Goal: Complete application form

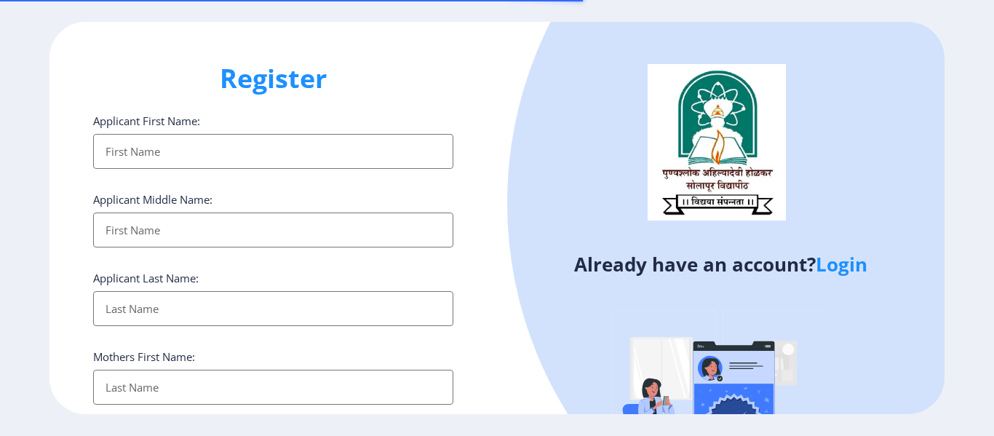
select select
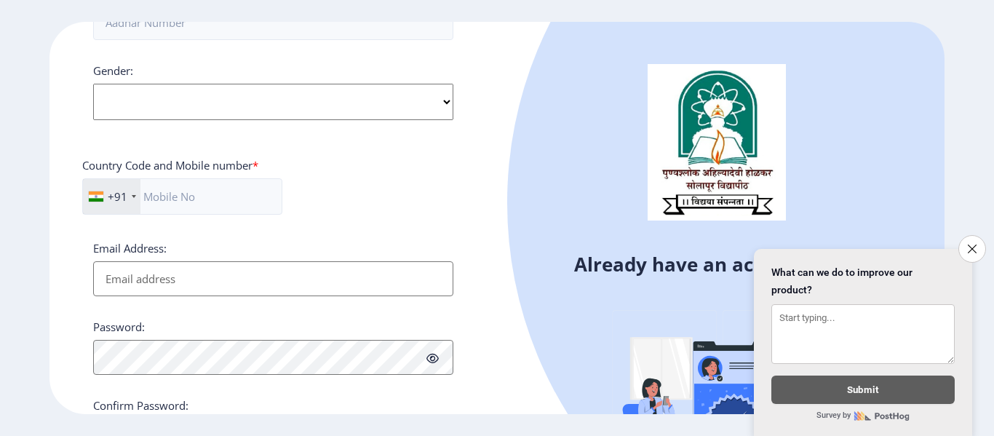
scroll to position [620, 0]
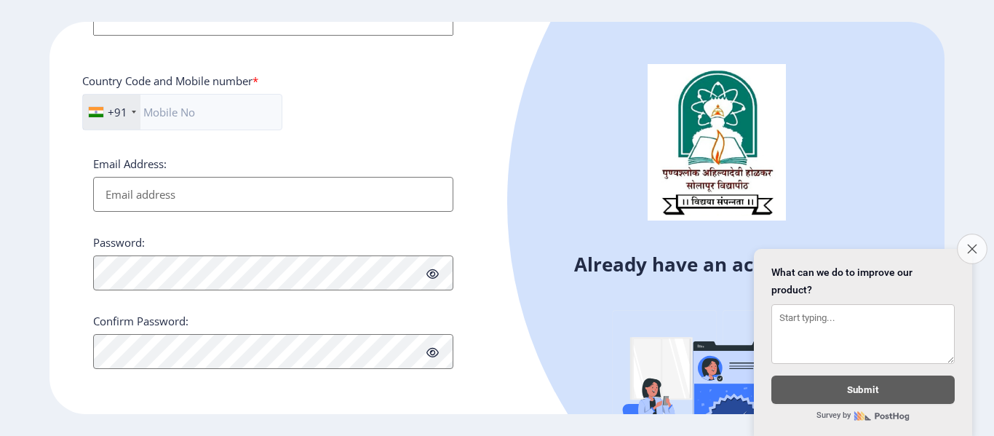
click at [967, 244] on icon "Close survey" at bounding box center [971, 248] width 9 height 9
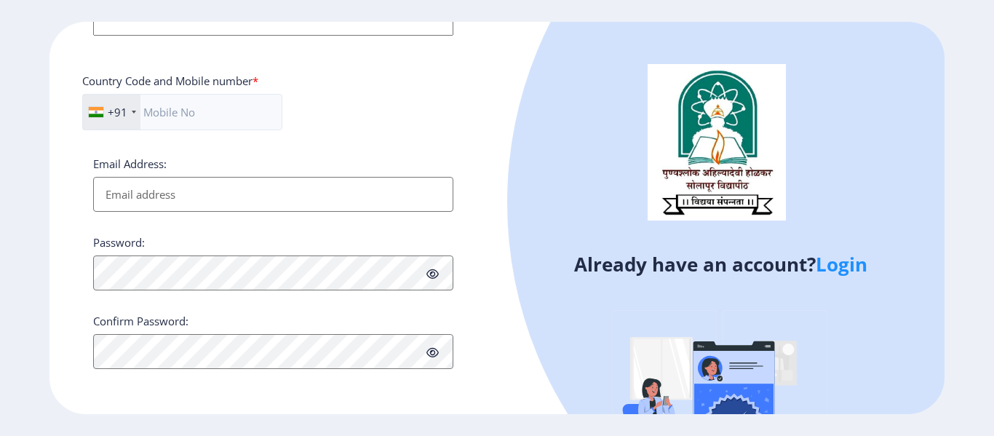
click at [850, 262] on link "Login" at bounding box center [841, 264] width 52 height 26
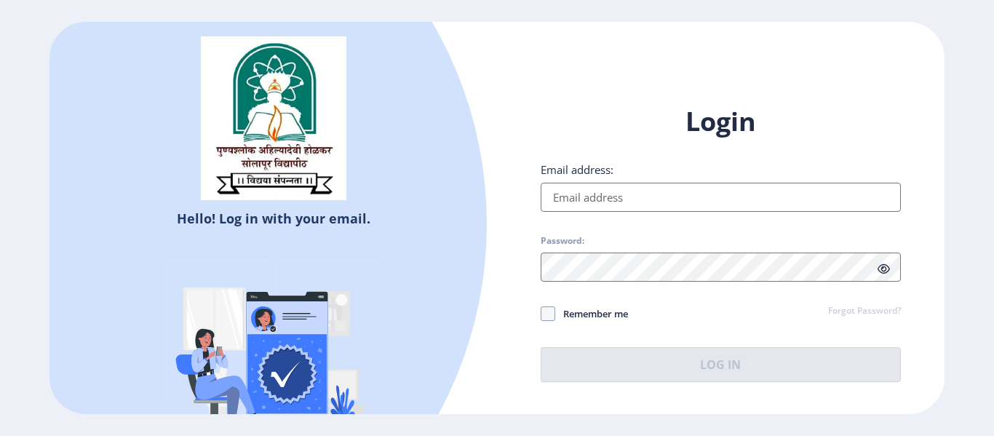
click at [634, 200] on input "Email address:" at bounding box center [720, 197] width 360 height 29
type input "[EMAIL_ADDRESS][DOMAIN_NAME]"
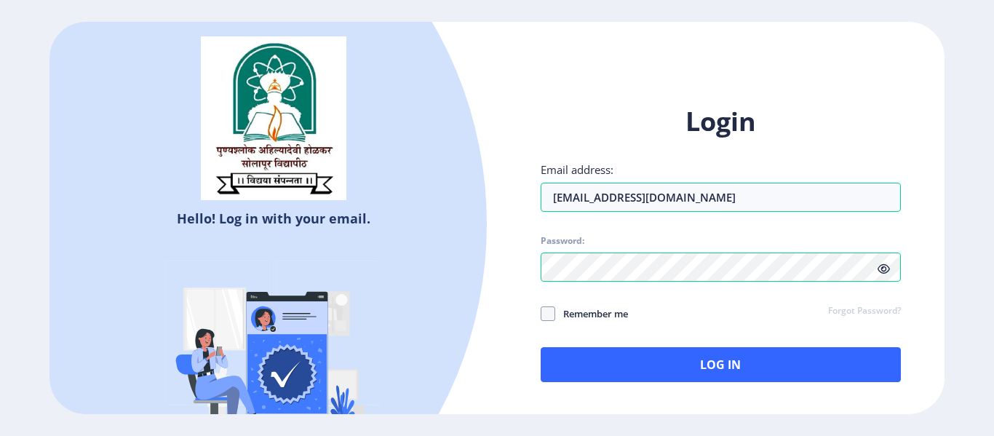
click at [885, 268] on icon at bounding box center [883, 268] width 12 height 11
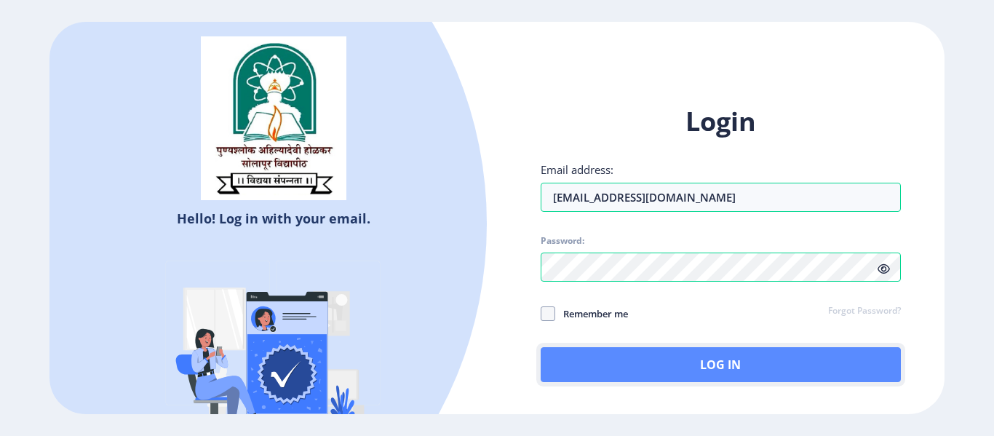
click at [727, 373] on button "Log In" at bounding box center [720, 364] width 360 height 35
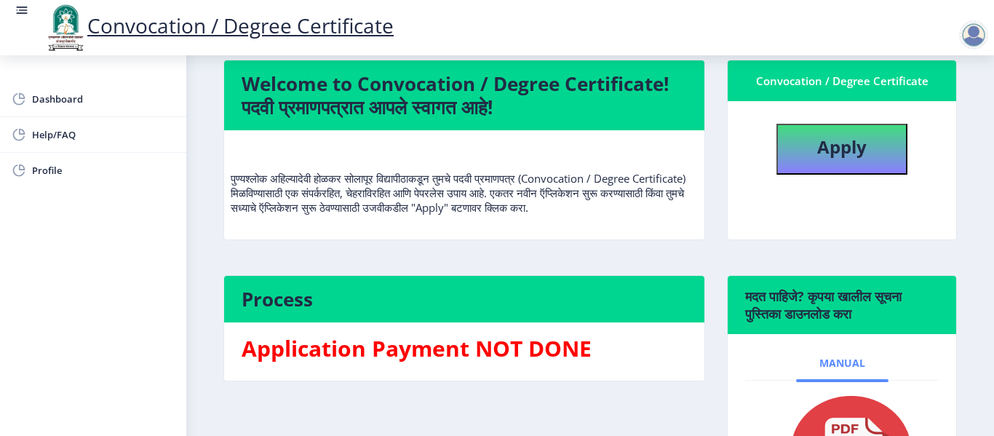
scroll to position [51, 0]
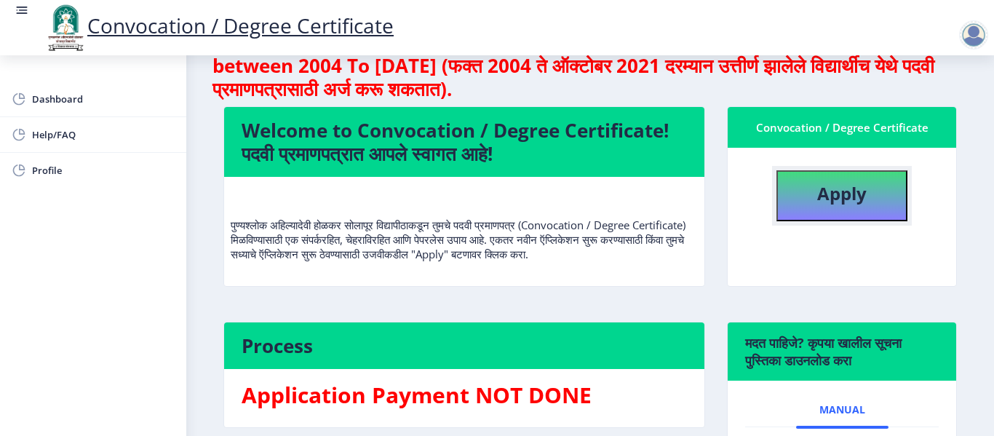
click at [847, 211] on button "Apply" at bounding box center [841, 195] width 131 height 51
select select
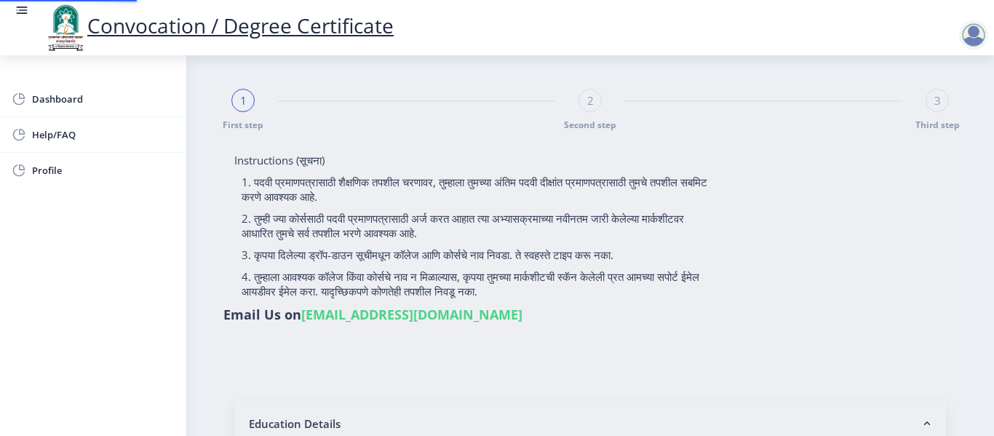
type input "GAIKWAD [PERSON_NAME]"
type input "[PERSON_NAME]"
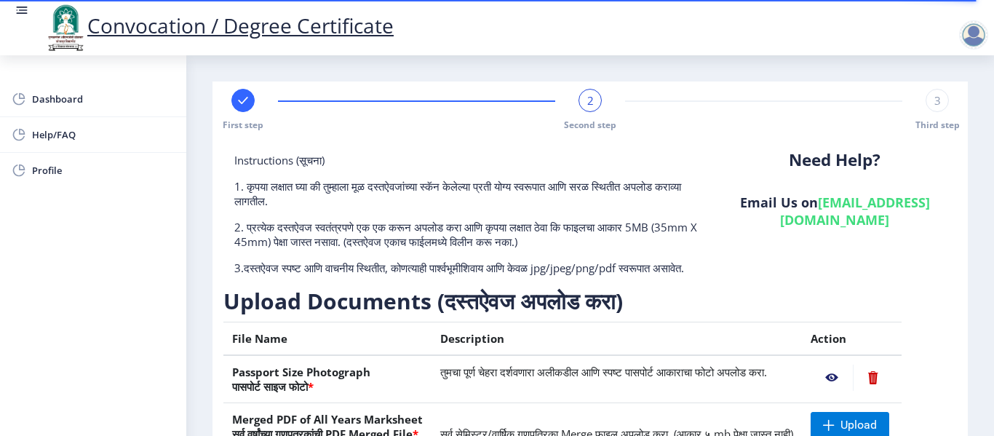
click at [592, 103] on div "2" at bounding box center [589, 100] width 23 height 23
click at [938, 108] on div "3" at bounding box center [936, 100] width 23 height 23
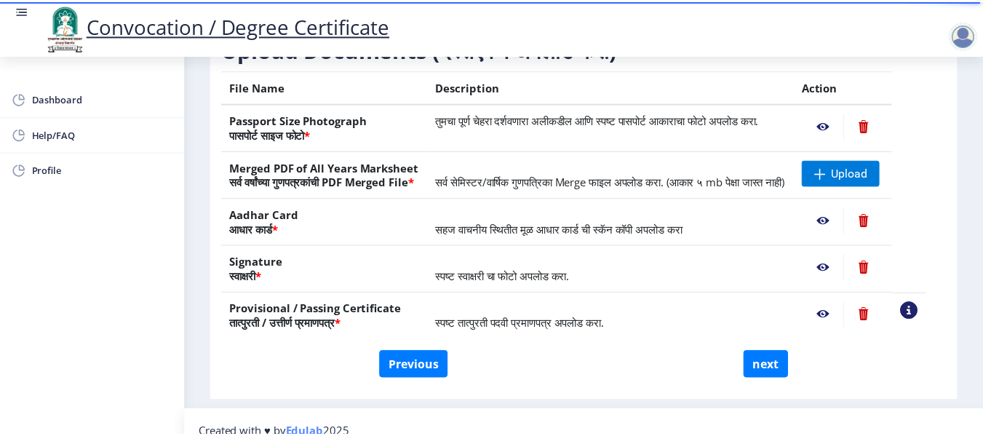
scroll to position [226, 0]
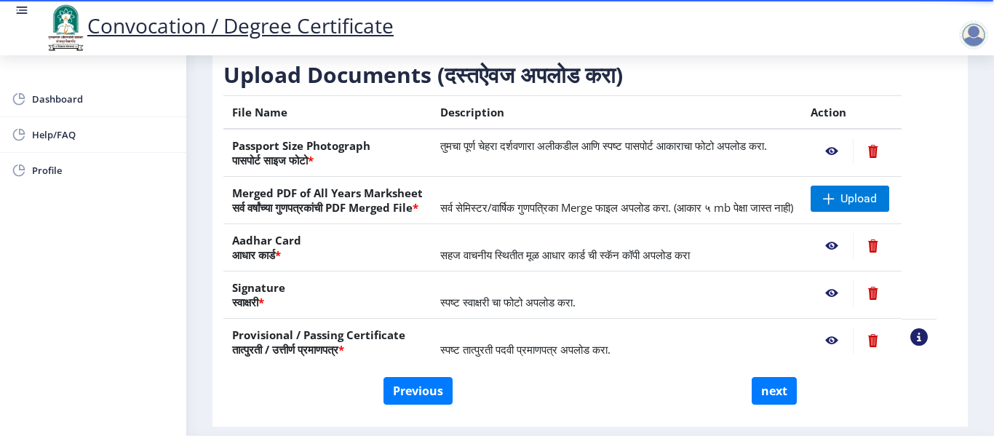
click at [841, 164] on nb-action at bounding box center [831, 151] width 42 height 26
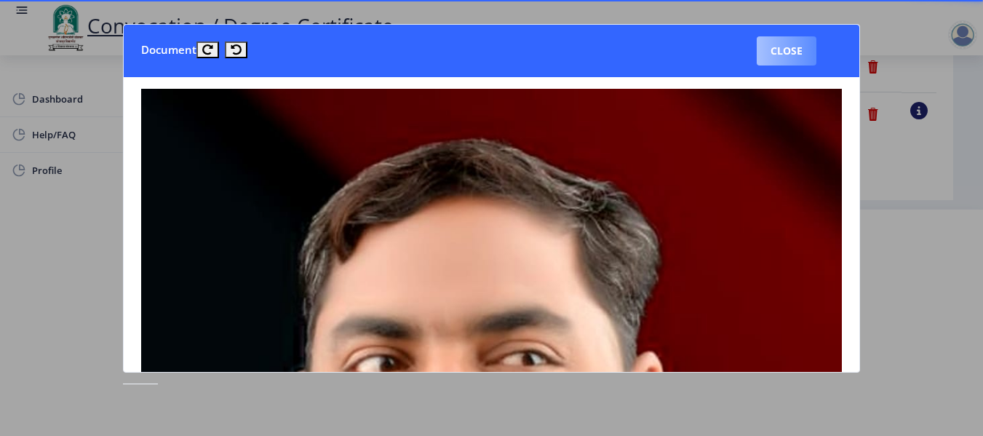
click at [783, 50] on button "Close" at bounding box center [787, 50] width 60 height 29
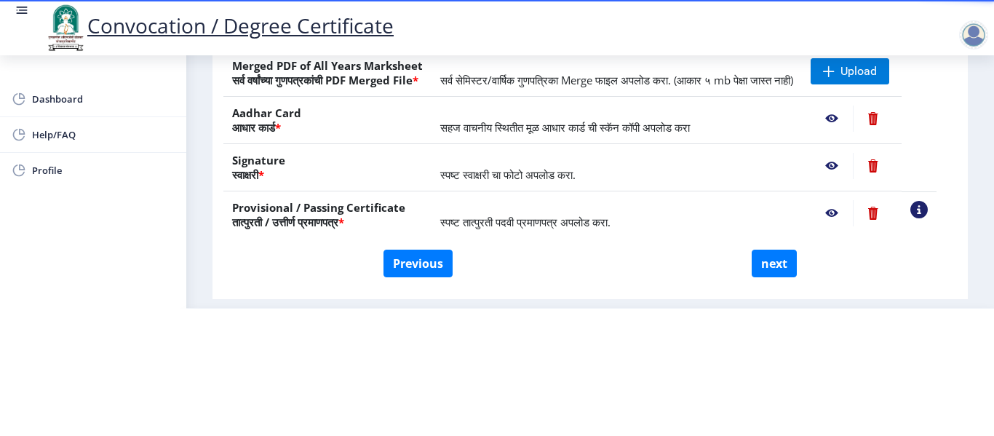
click at [851, 116] on nb-action at bounding box center [831, 118] width 42 height 26
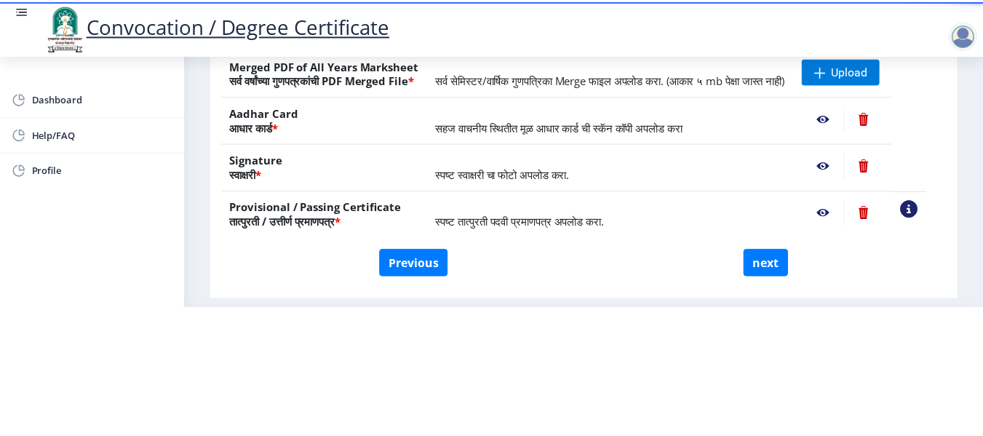
scroll to position [0, 0]
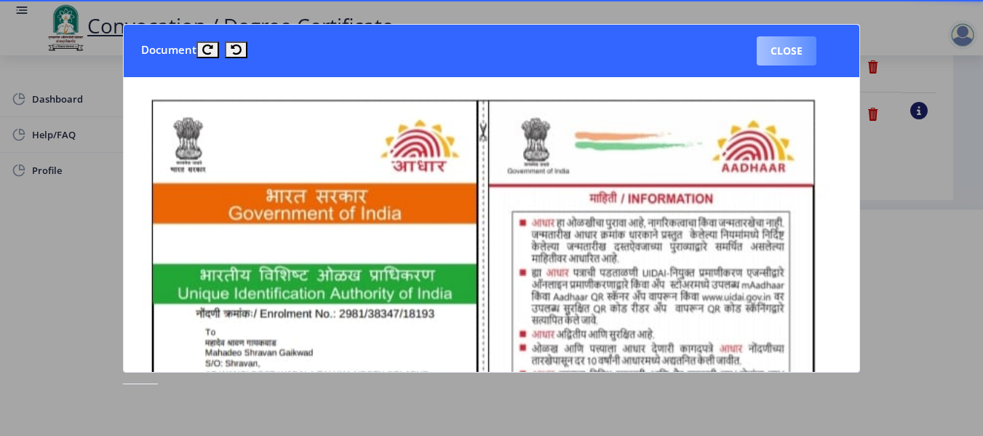
click at [778, 55] on button "Close" at bounding box center [787, 50] width 60 height 29
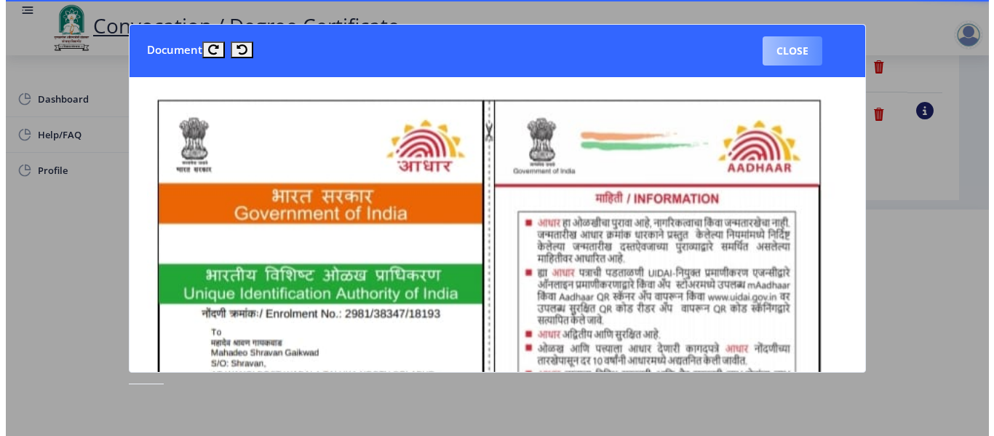
scroll to position [156, 0]
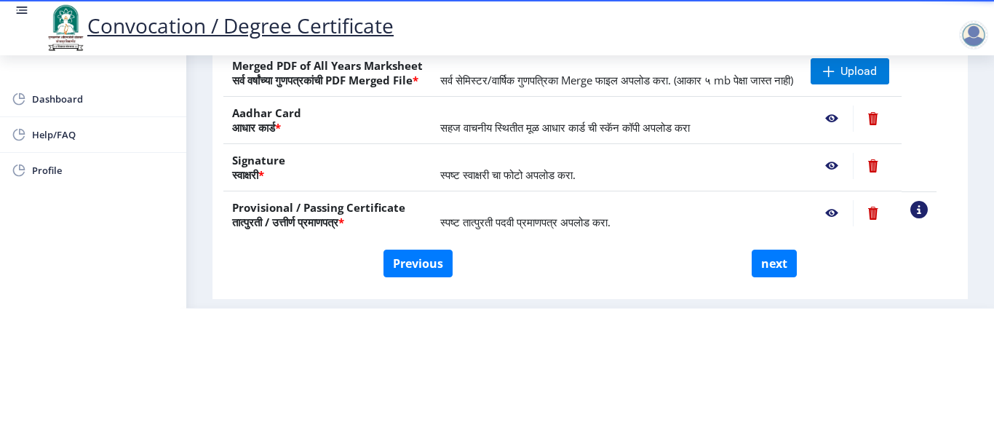
click at [850, 167] on nb-action at bounding box center [831, 166] width 42 height 26
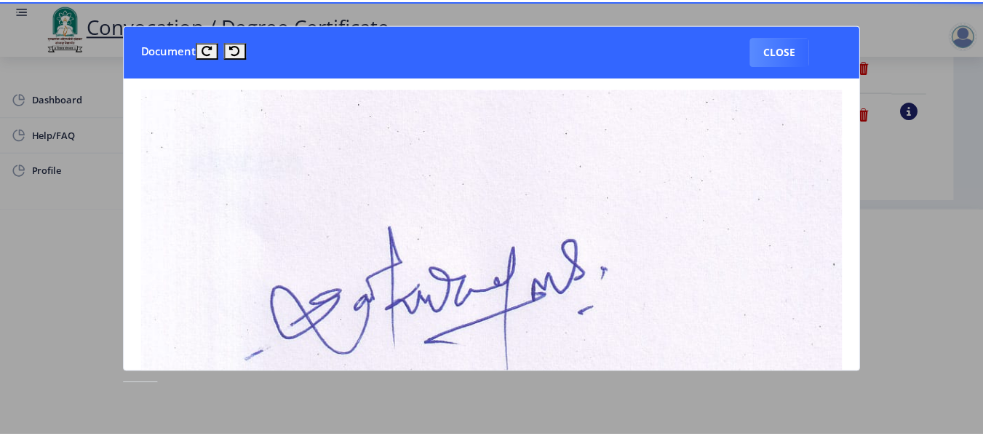
scroll to position [0, 0]
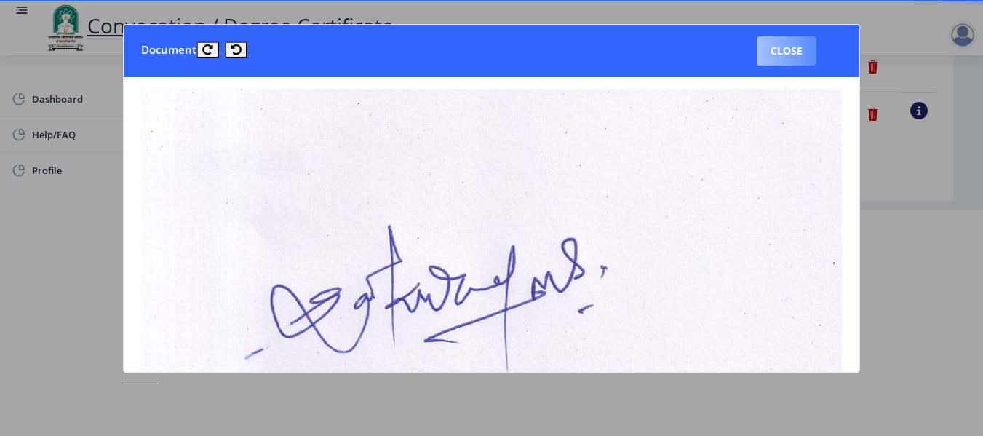
click at [789, 47] on button "Close" at bounding box center [787, 50] width 60 height 29
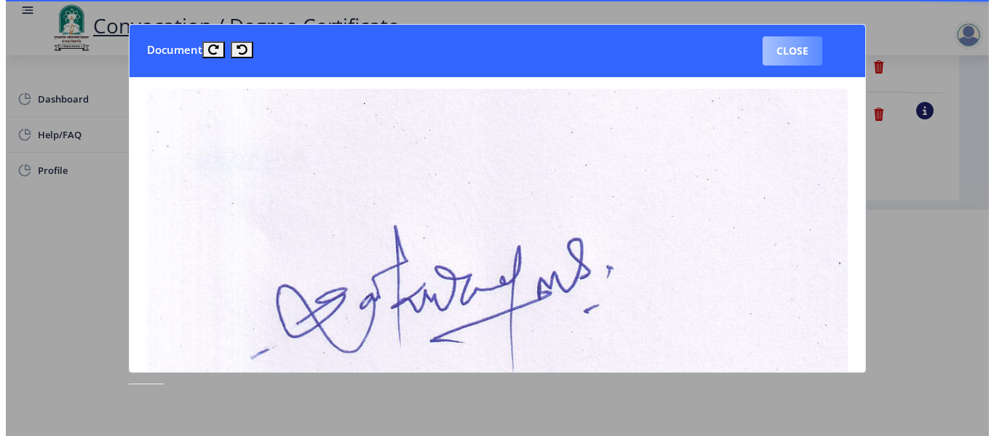
scroll to position [156, 0]
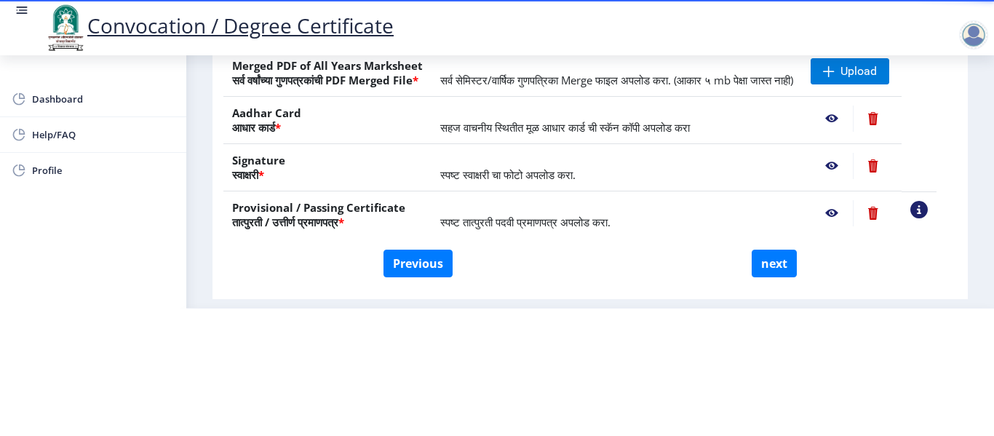
click at [847, 212] on nb-action at bounding box center [831, 213] width 42 height 26
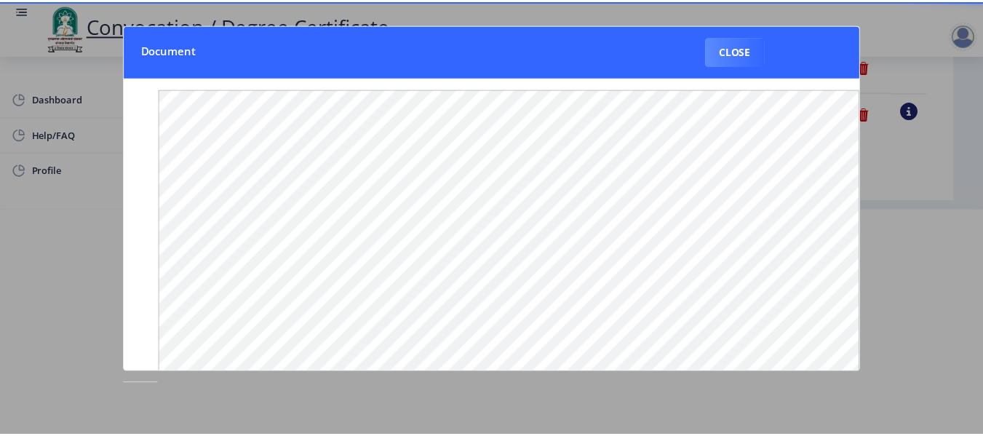
scroll to position [0, 0]
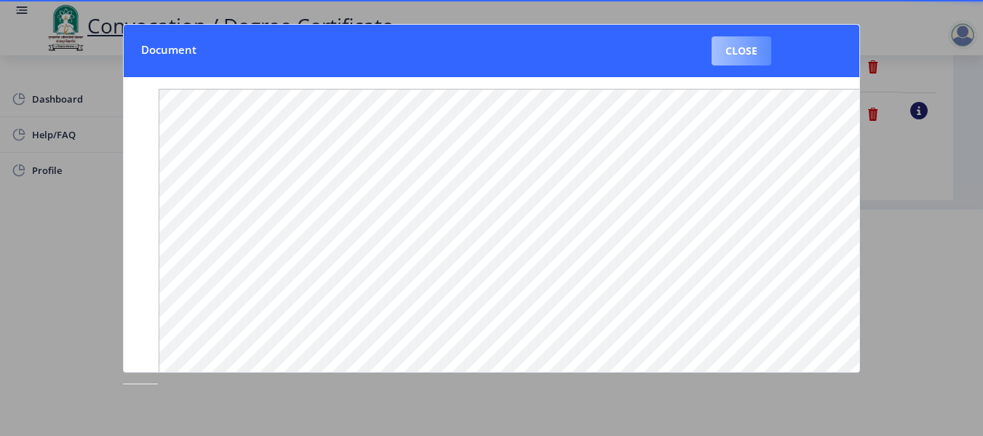
click at [751, 54] on button "Close" at bounding box center [741, 50] width 60 height 29
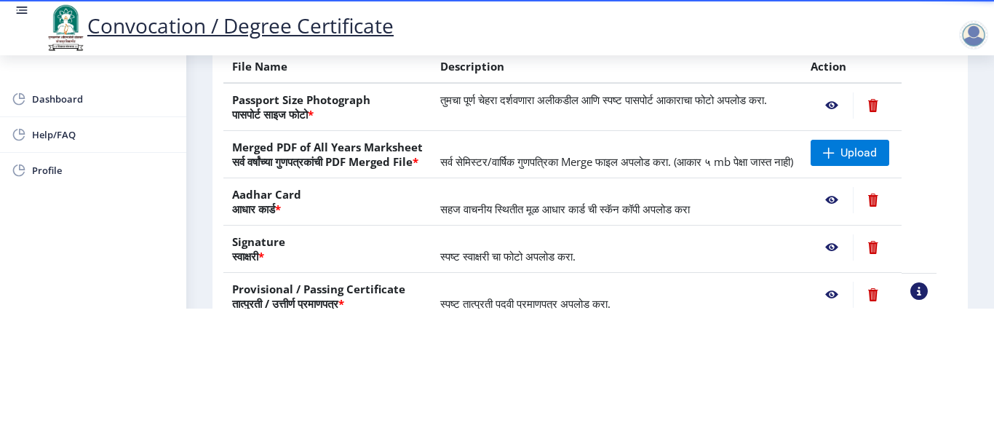
scroll to position [291, 0]
